Goal: Use online tool/utility: Use online tool/utility

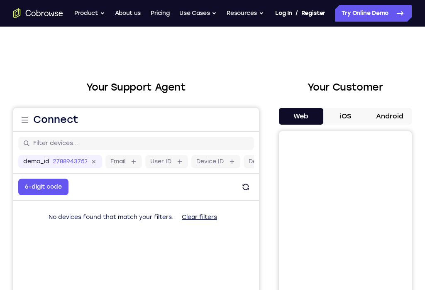
click at [195, 225] on button "Clear filters" at bounding box center [199, 217] width 49 height 17
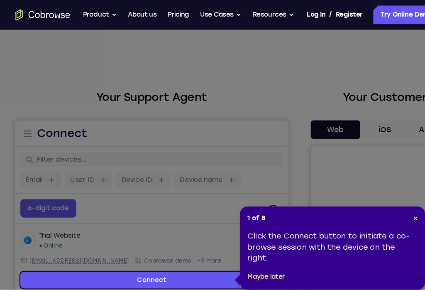
click at [368, 192] on header "1 of 8 ×" at bounding box center [298, 196] width 153 height 8
click at [373, 192] on button "×" at bounding box center [373, 196] width 4 height 8
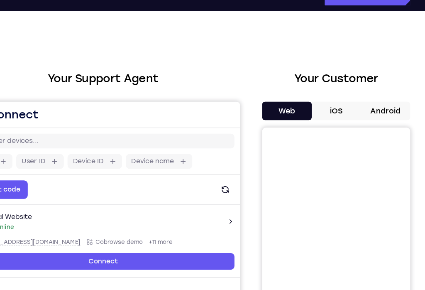
click at [367, 108] on button "Android" at bounding box center [389, 116] width 44 height 17
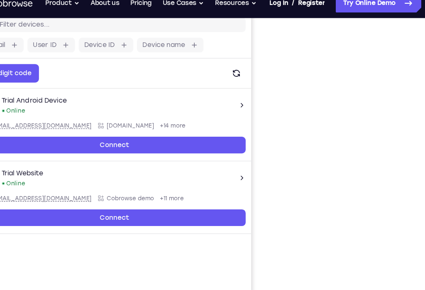
scroll to position [116, 0]
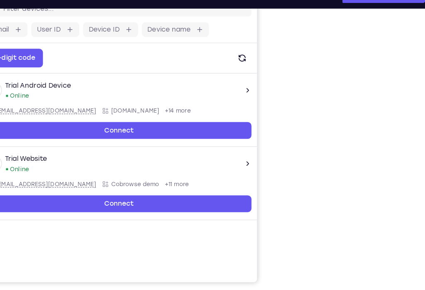
click at [194, 110] on link "Connect" at bounding box center [104, 112] width 236 height 15
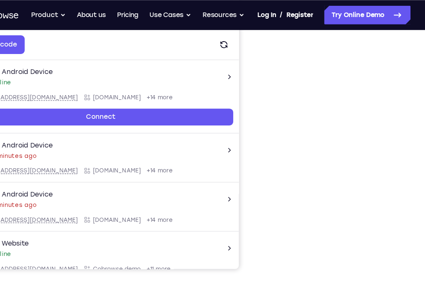
scroll to position [137, 0]
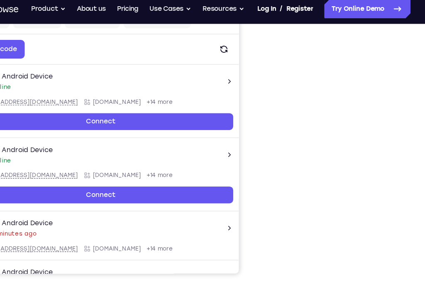
click at [375, 116] on div "Your Support Agent Your Customer Web iOS Android Next Steps We’d be happy to gi…" at bounding box center [212, 168] width 425 height 559
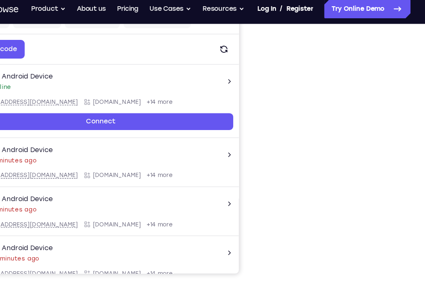
click at [370, 124] on div "Your Support Agent Your Customer Web iOS Android Next Steps We’d be happy to gi…" at bounding box center [212, 168] width 425 height 559
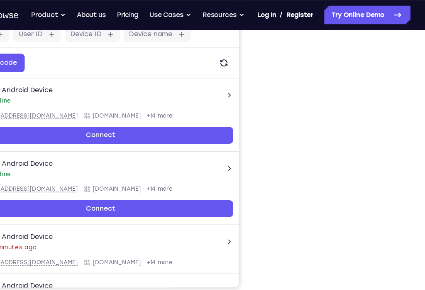
scroll to position [130, 0]
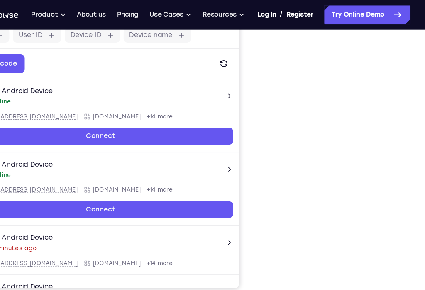
click at [369, 122] on div "Your Support Agent Your Customer Web iOS Android Next Steps We’d be happy to gi…" at bounding box center [212, 176] width 425 height 559
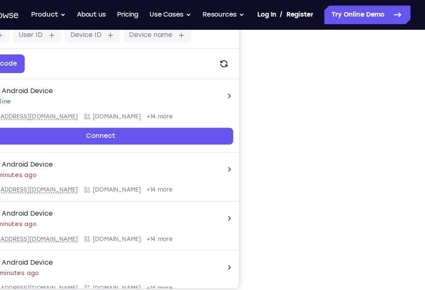
click at [218, 102] on div "Your Support Agent Your Customer Web iOS Android" at bounding box center [212, 103] width 398 height 307
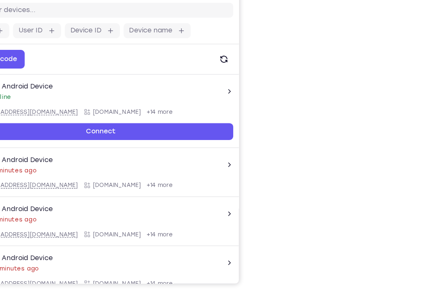
scroll to position [102, 0]
